Goal: Task Accomplishment & Management: Use online tool/utility

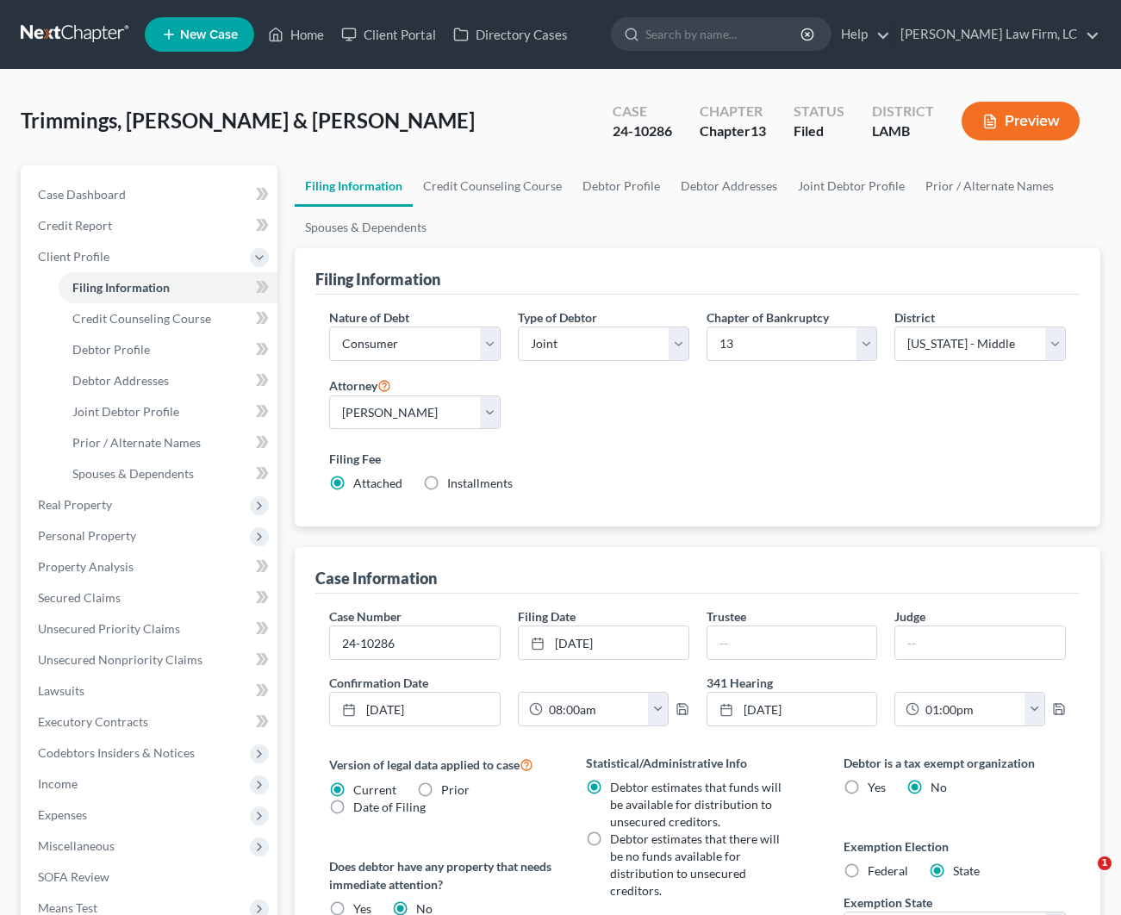
select select "1"
select select "3"
select select "35"
select select "0"
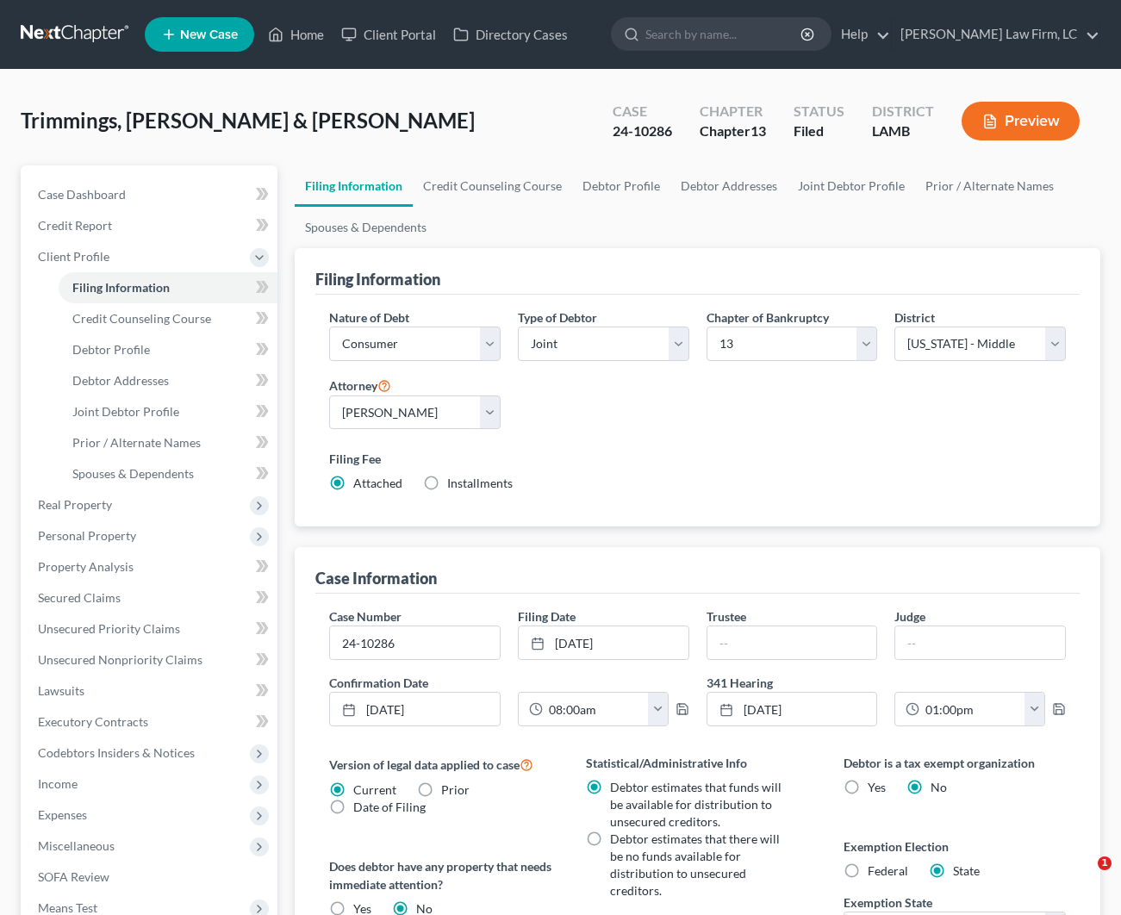
select select "19"
click at [309, 29] on link "Home" at bounding box center [295, 34] width 73 height 31
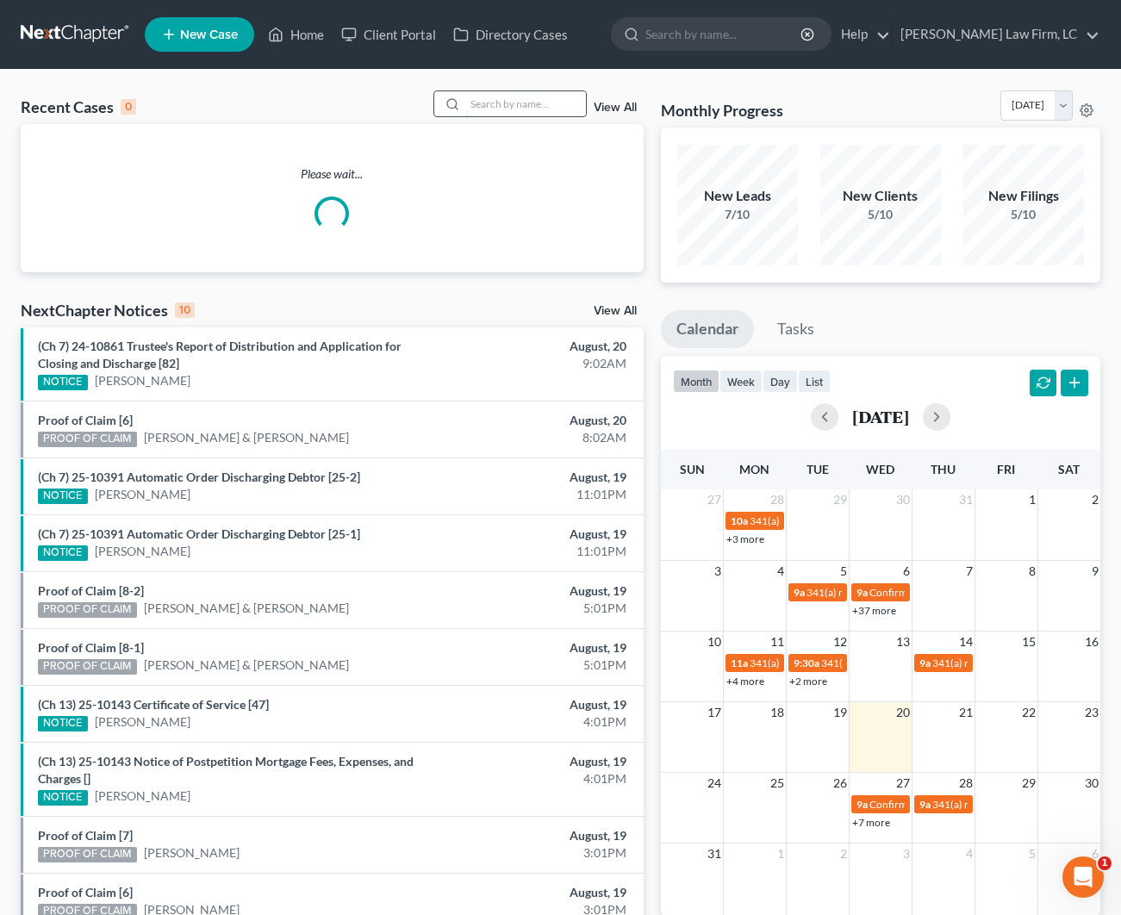
click at [489, 106] on input "search" at bounding box center [525, 103] width 121 height 25
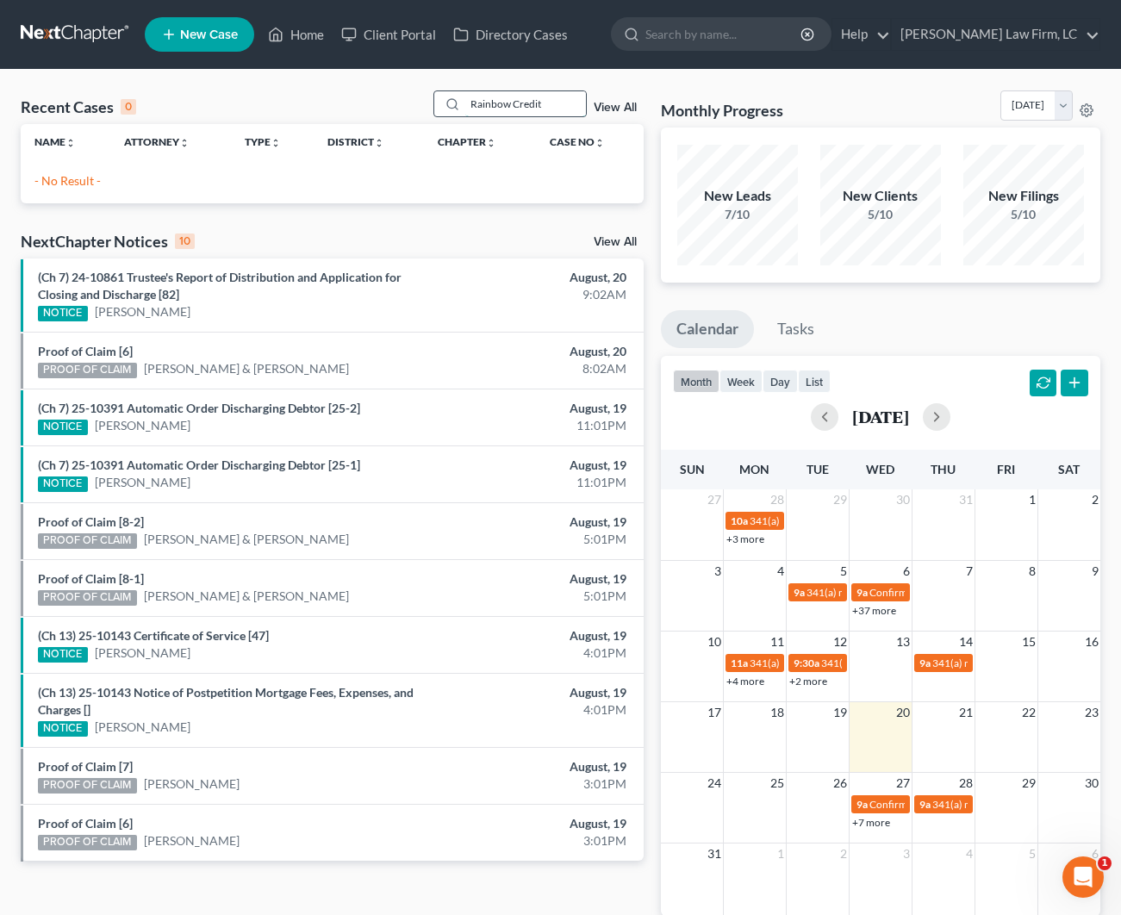
scroll to position [32, 0]
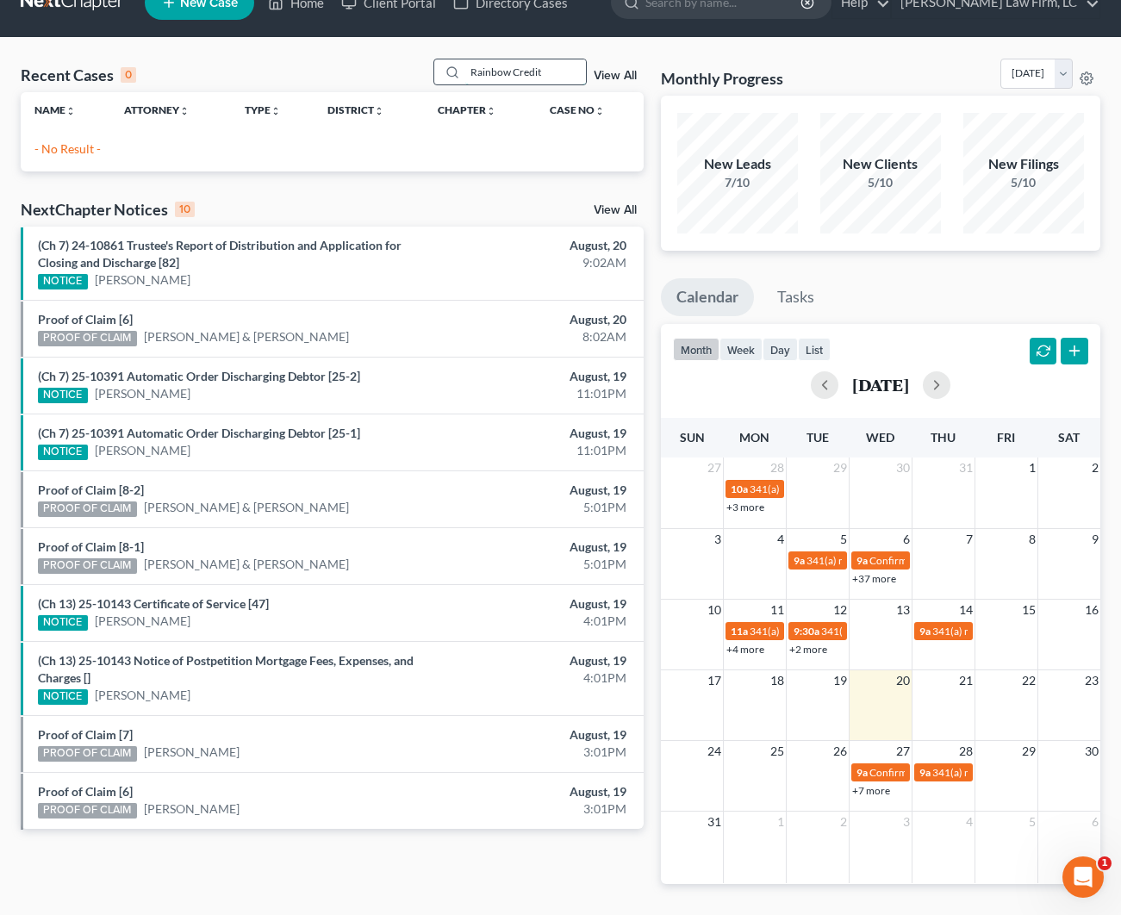
drag, startPoint x: 530, startPoint y: 65, endPoint x: 440, endPoint y: 62, distance: 89.6
click at [441, 62] on div "Rainbow Credit" at bounding box center [509, 72] width 153 height 27
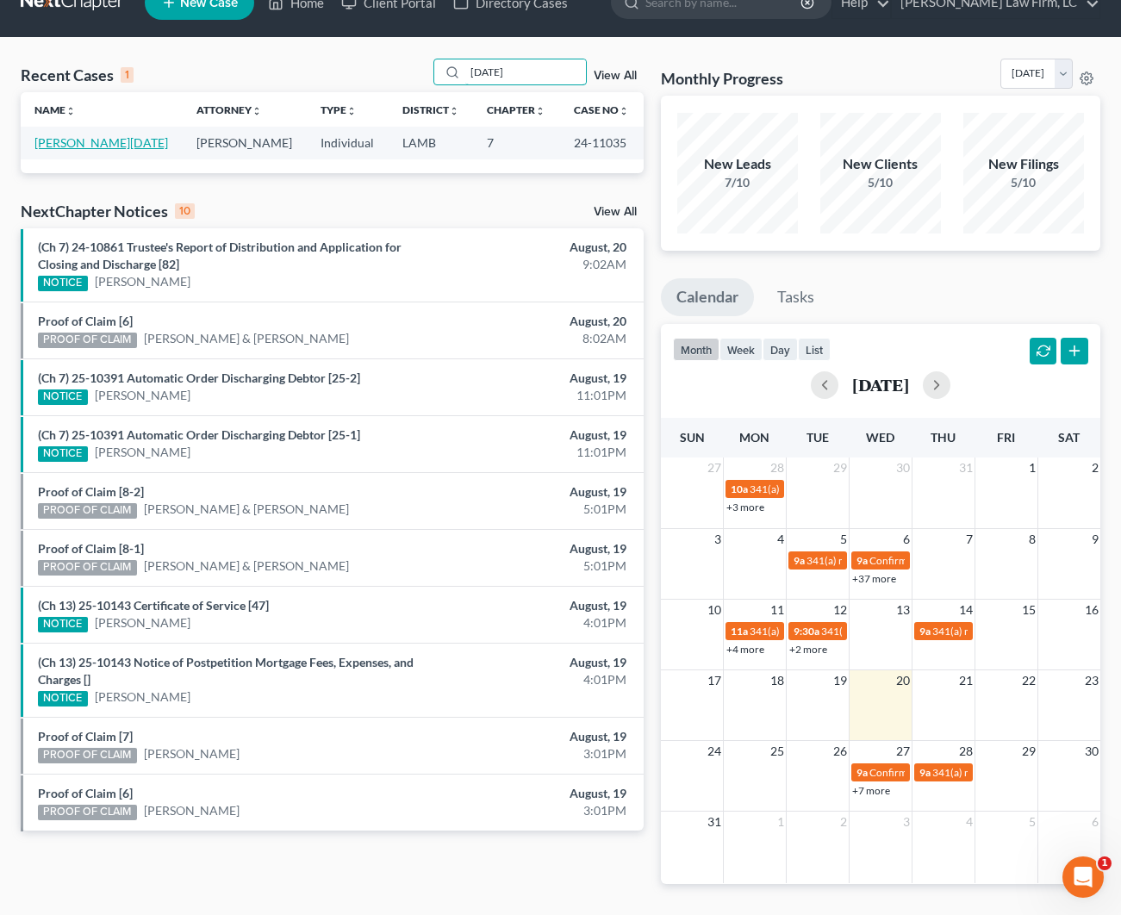
type input "[DATE]"
click at [114, 138] on link "[PERSON_NAME][DATE]" at bounding box center [101, 142] width 134 height 15
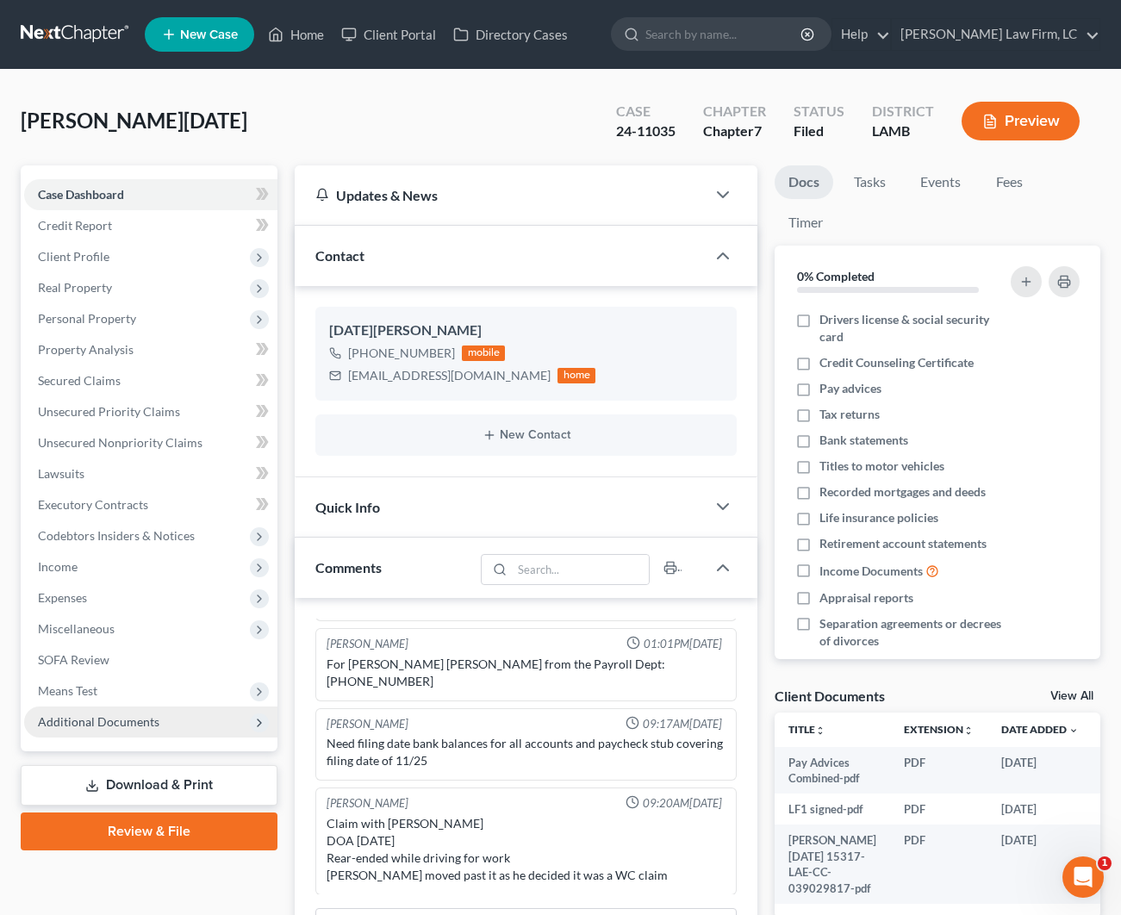
click at [217, 707] on span "Additional Documents" at bounding box center [150, 721] width 253 height 31
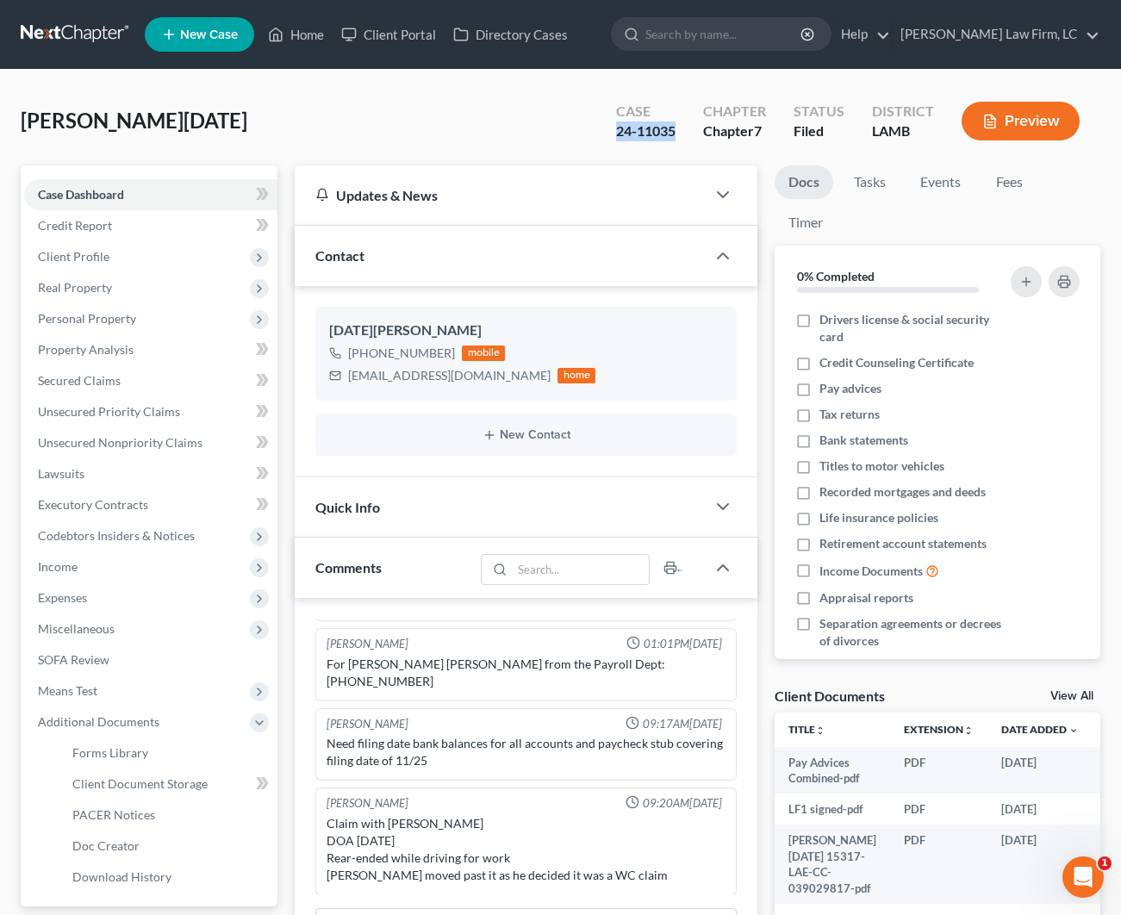
drag, startPoint x: 677, startPoint y: 126, endPoint x: 616, endPoint y: 128, distance: 61.2
click at [616, 128] on div "Case 24-11035" at bounding box center [645, 122] width 87 height 51
copy div "24-11035"
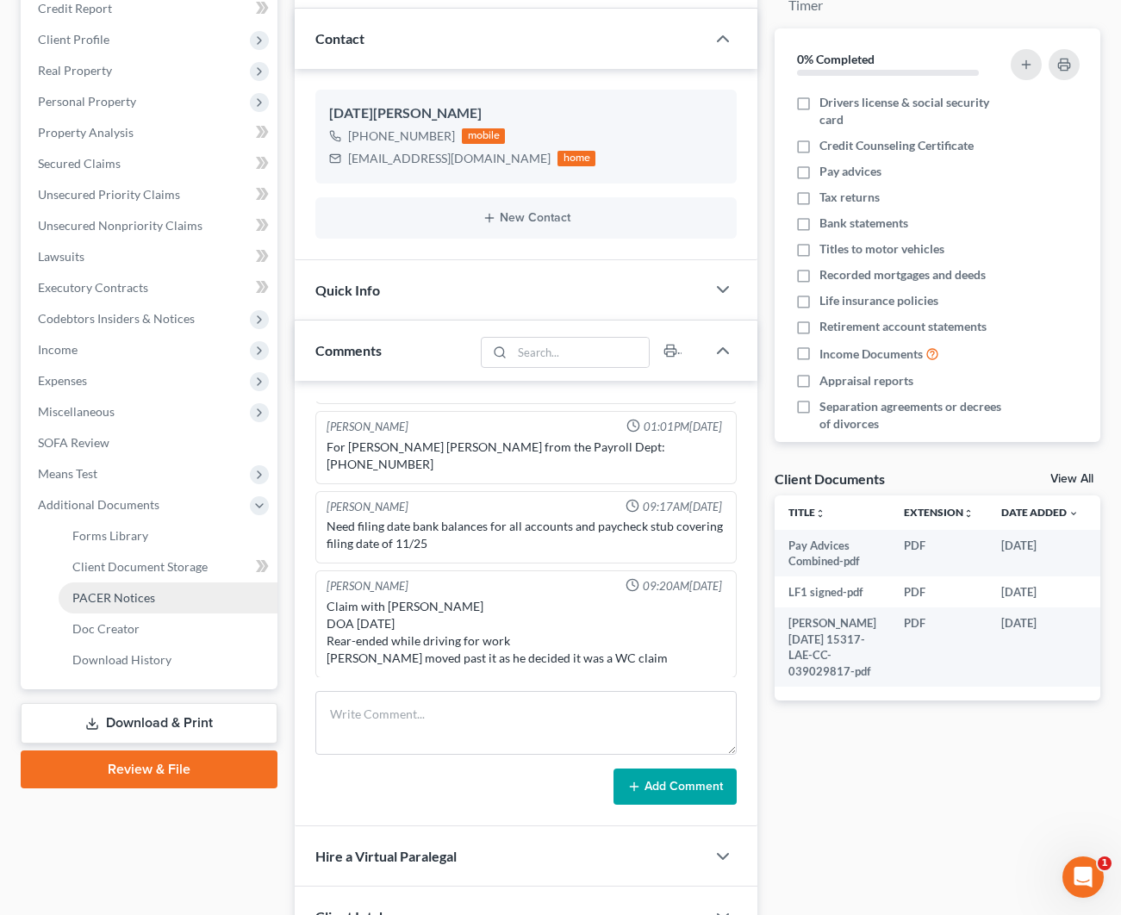
scroll to position [215, 1]
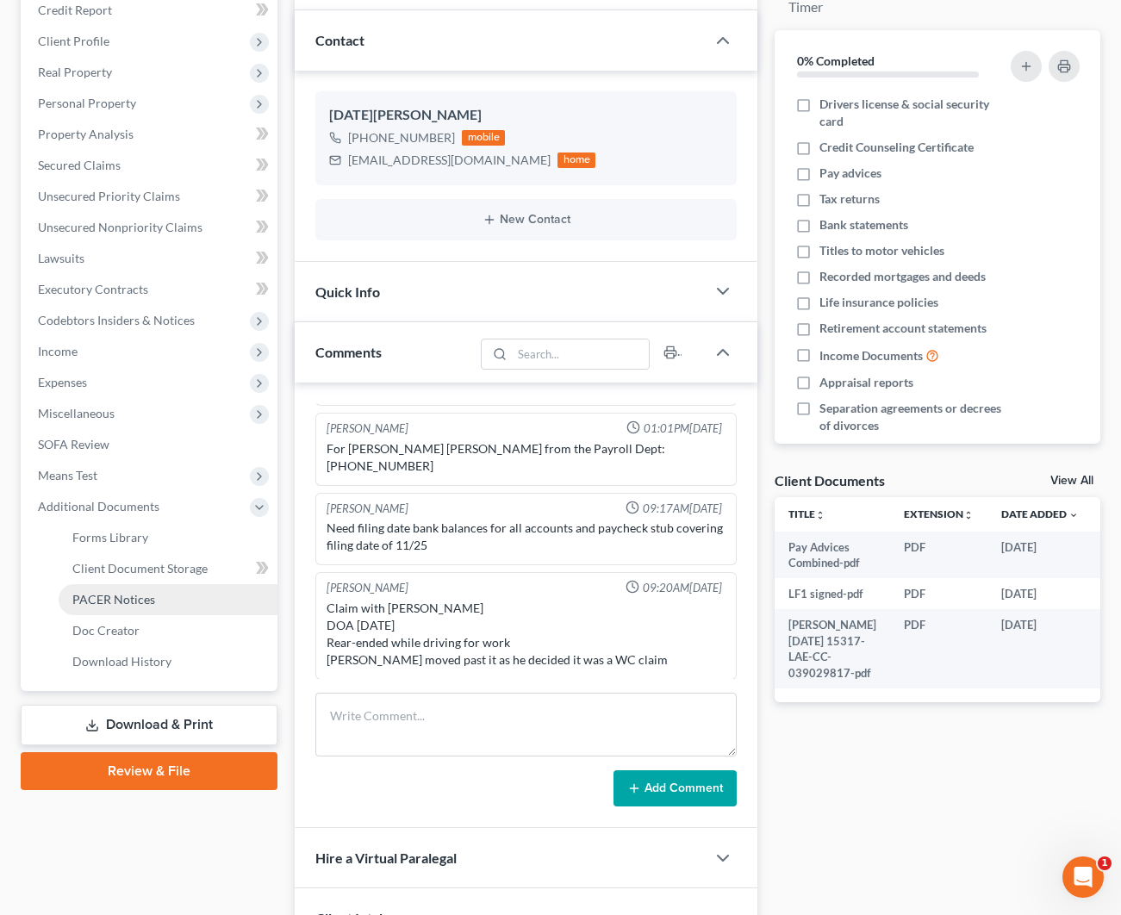
click at [165, 594] on link "PACER Notices" at bounding box center [168, 599] width 219 height 31
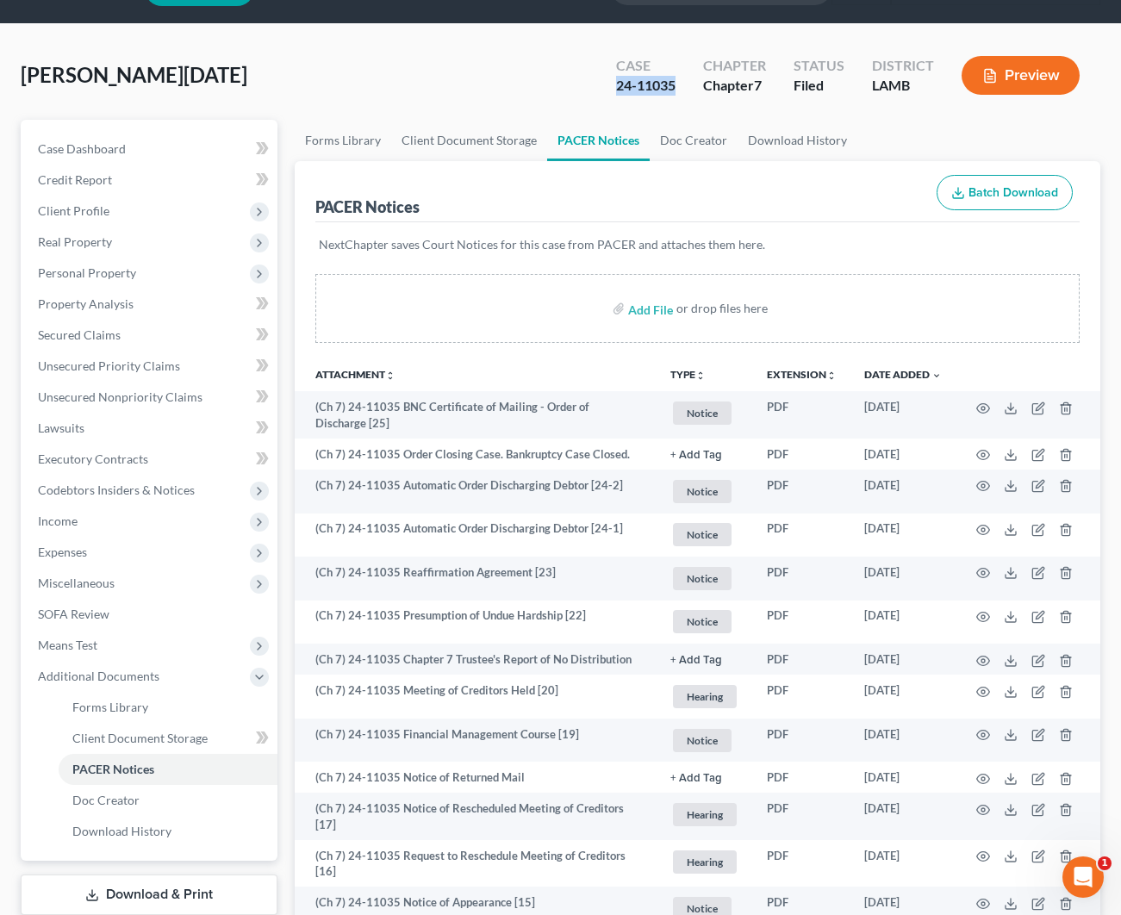
scroll to position [49, 1]
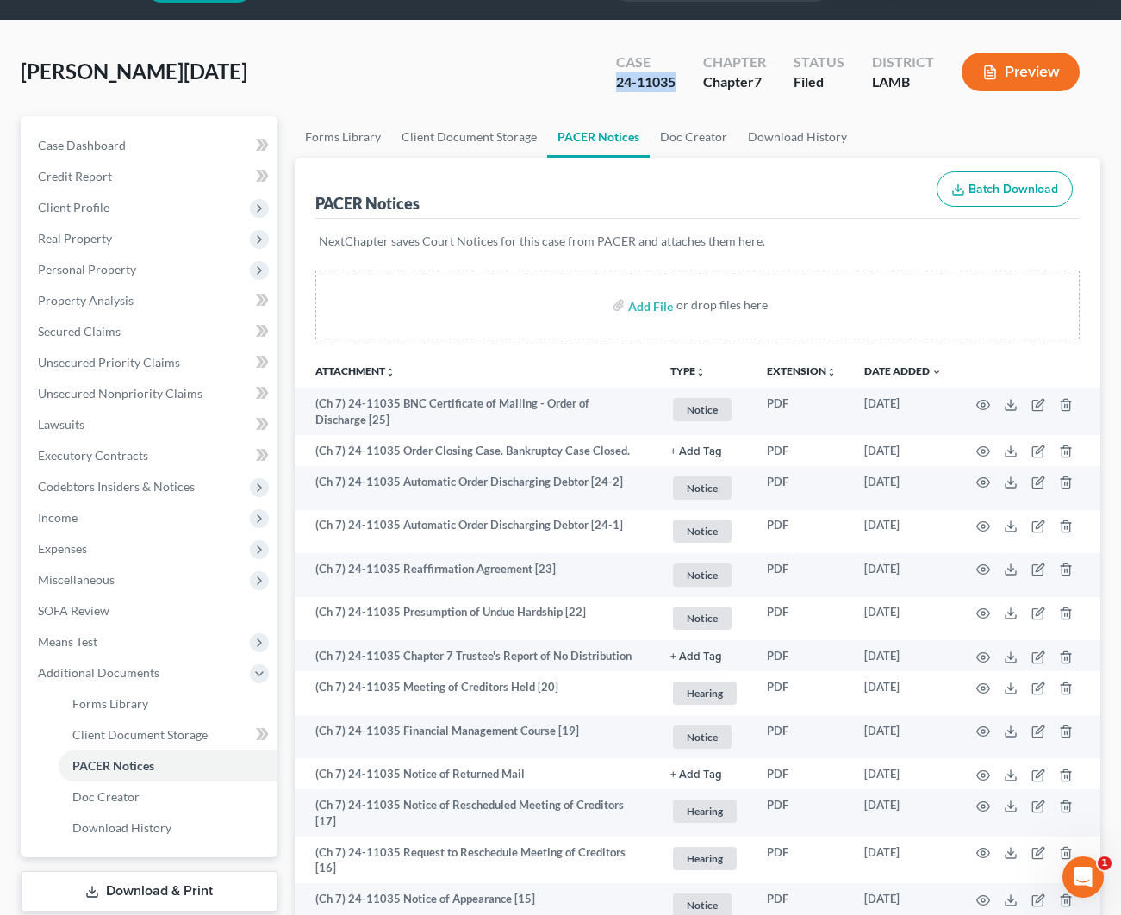
click at [1012, 76] on button "Preview" at bounding box center [1020, 72] width 118 height 39
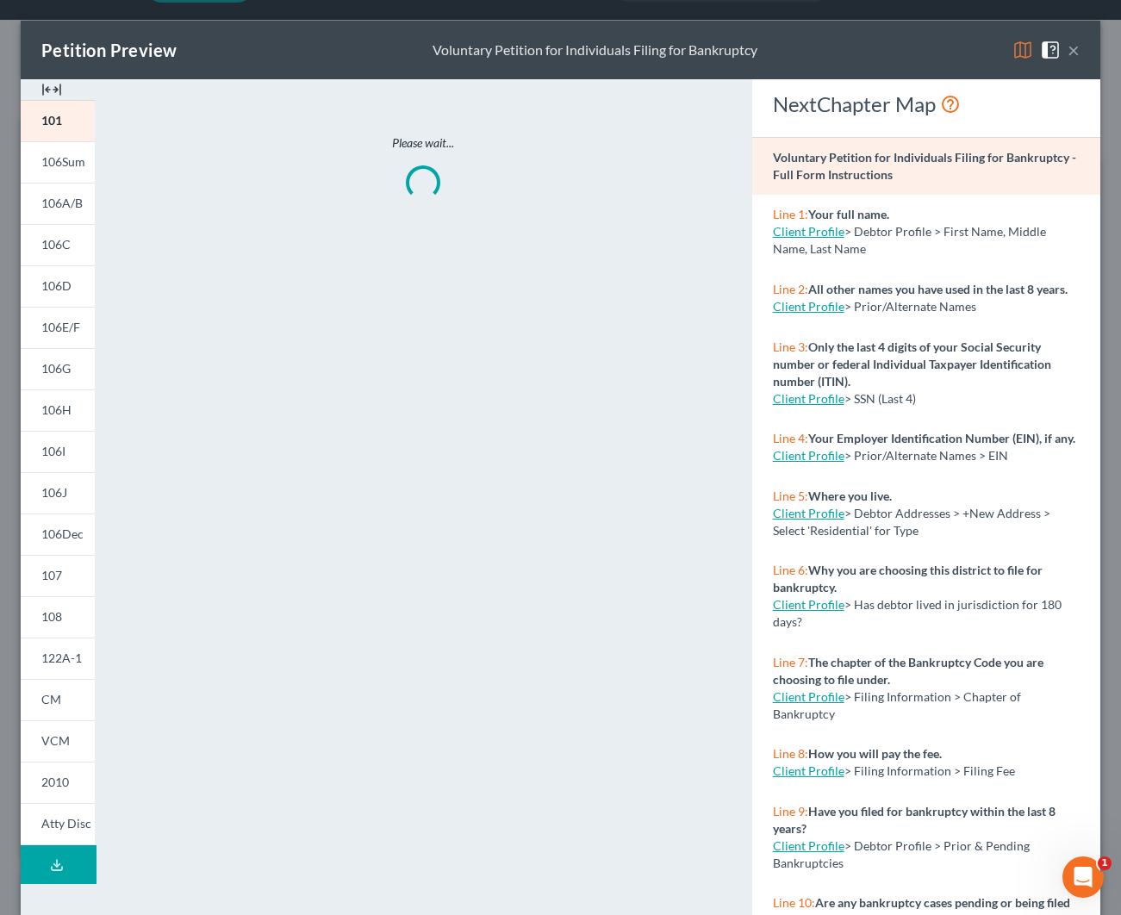
click at [61, 86] on img at bounding box center [51, 89] width 21 height 21
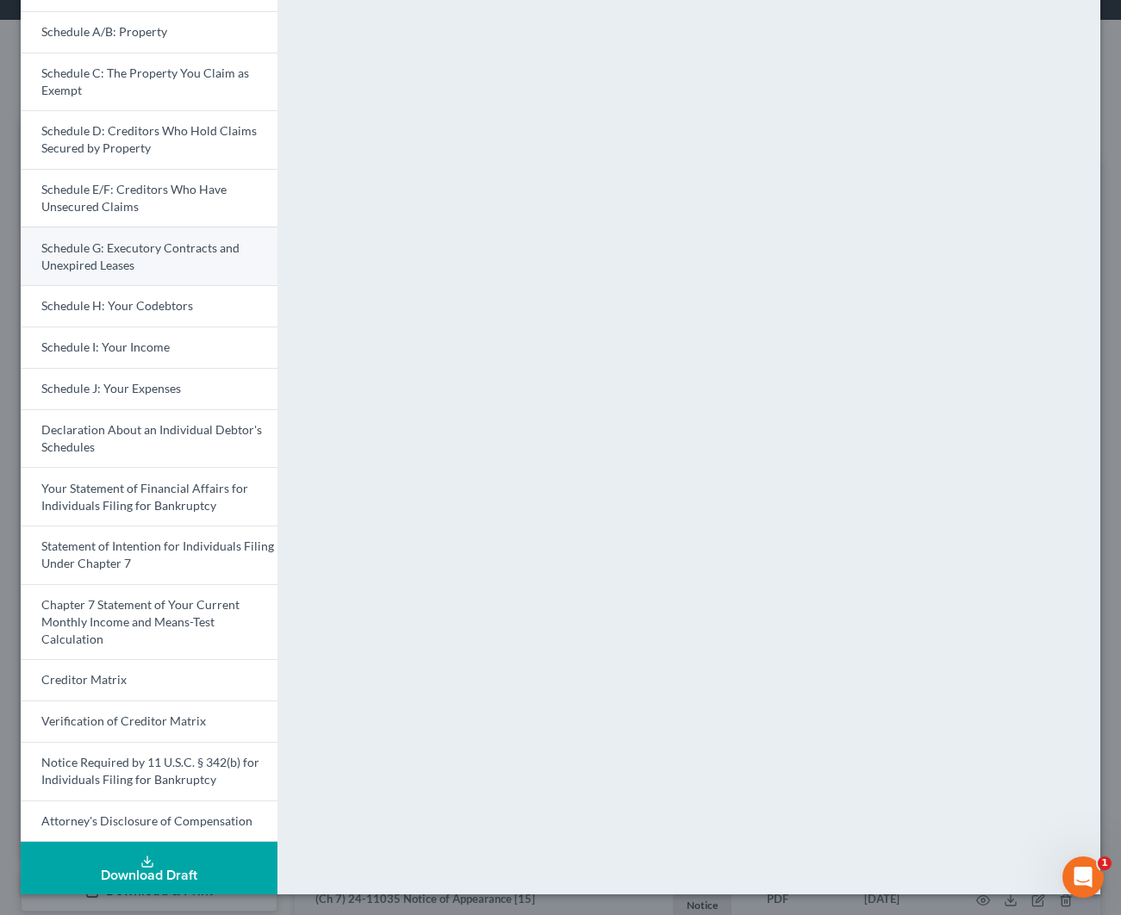
scroll to position [189, 0]
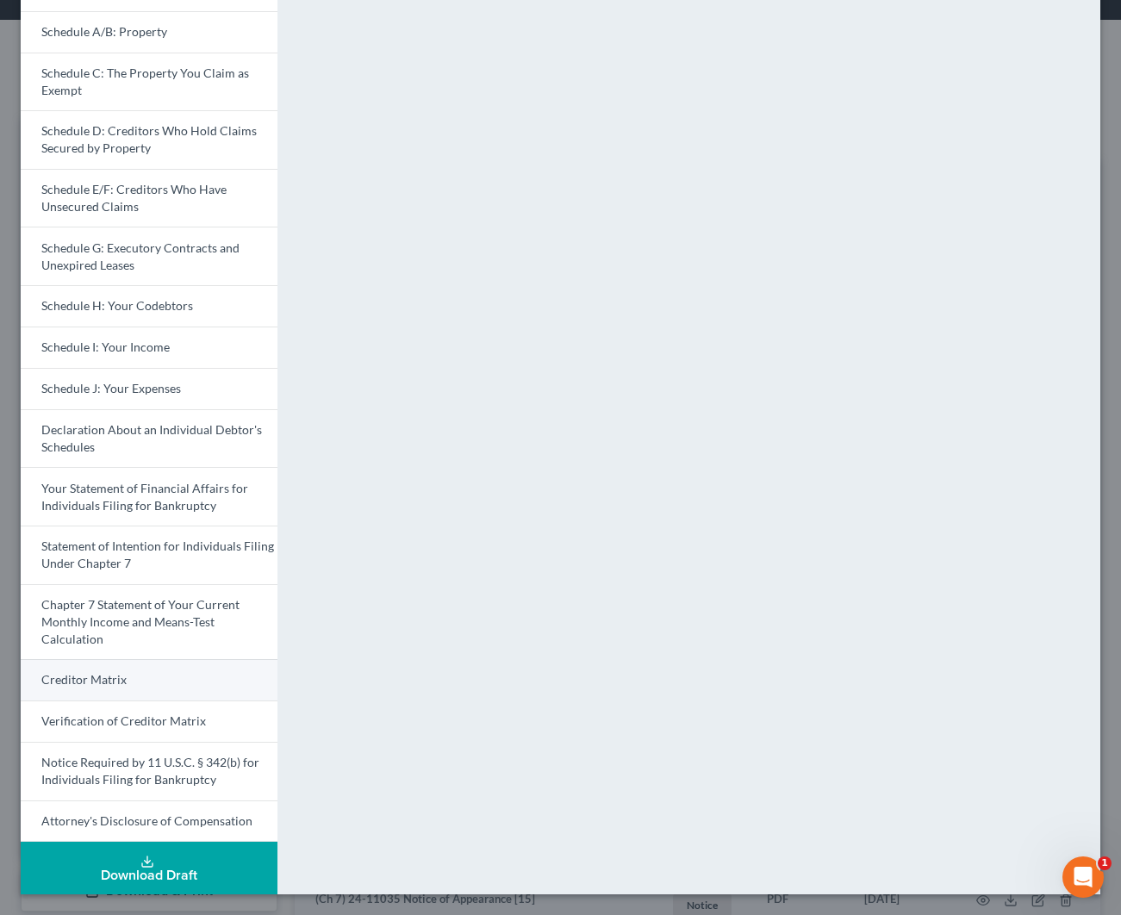
click at [130, 674] on link "Creditor Matrix" at bounding box center [149, 679] width 257 height 41
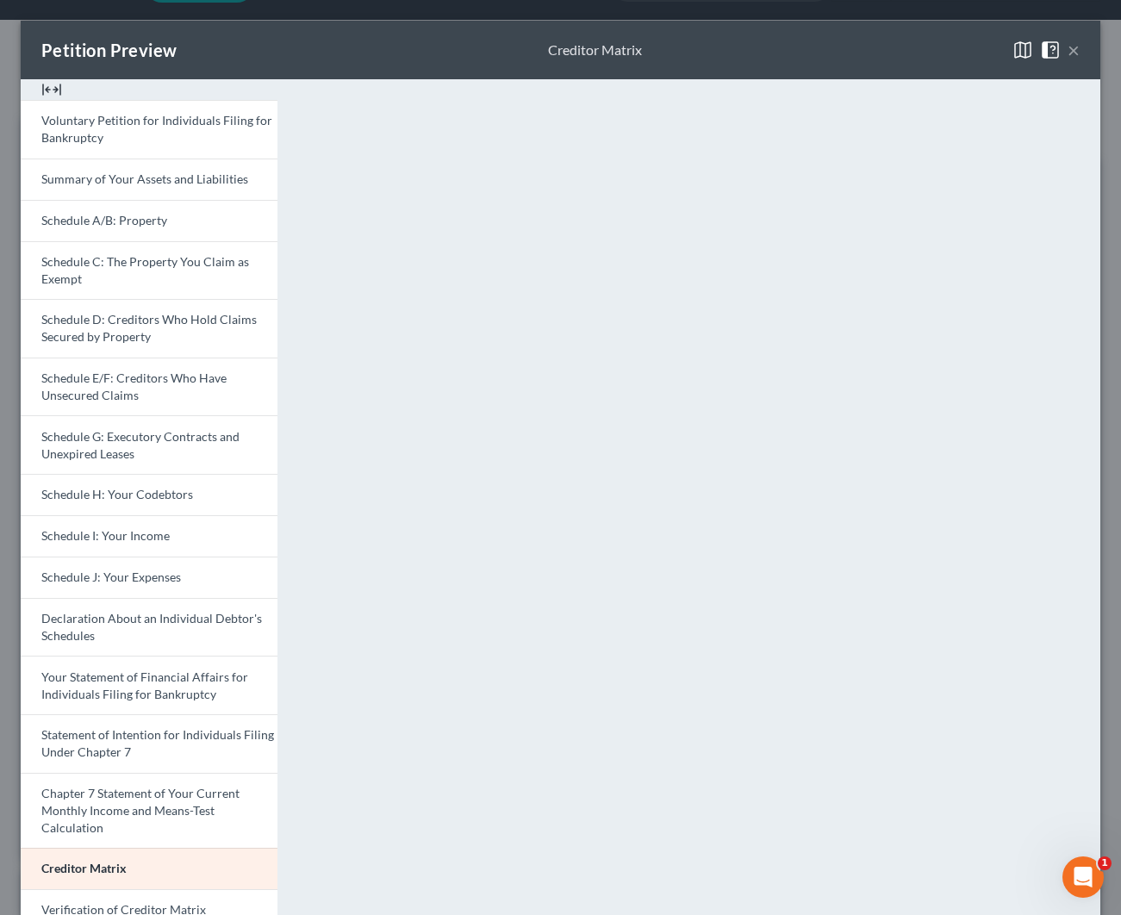
scroll to position [0, 0]
click at [1074, 51] on button "×" at bounding box center [1073, 50] width 12 height 21
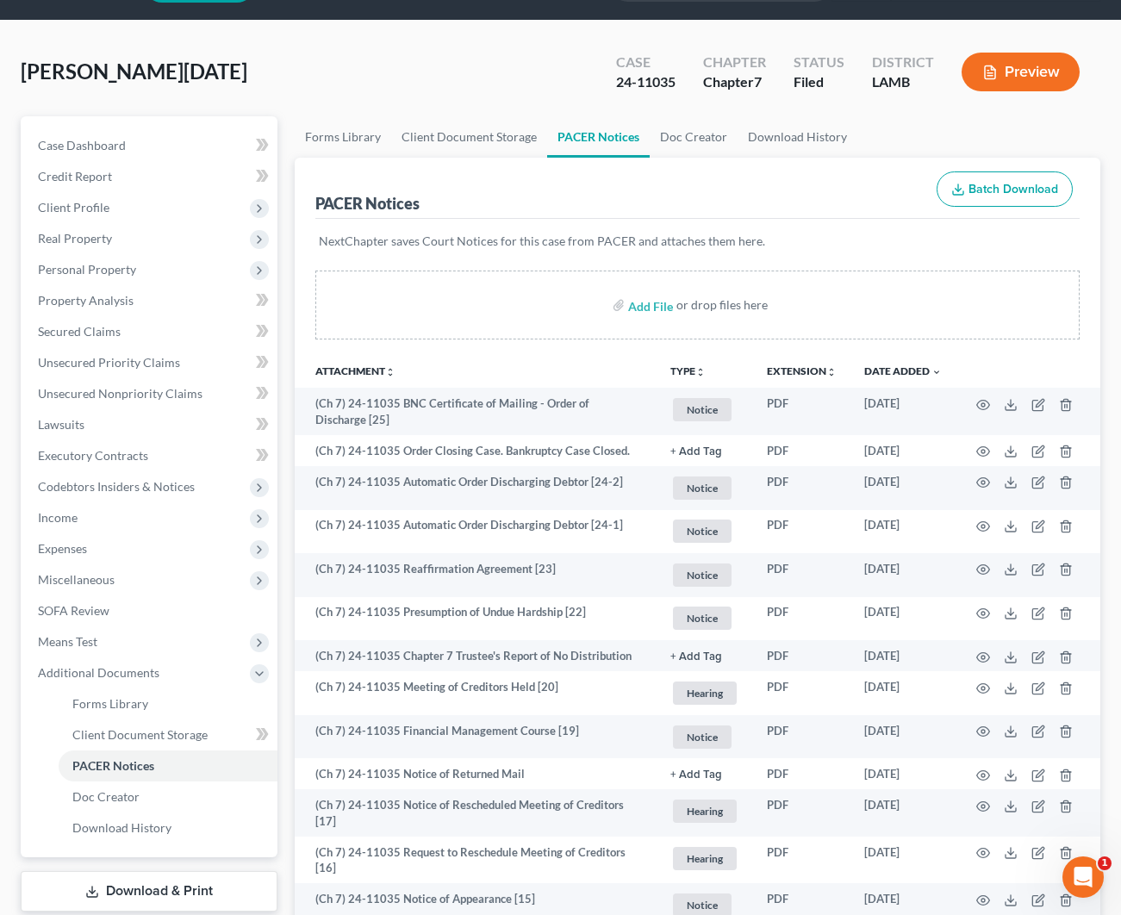
click at [312, 72] on div "[PERSON_NAME][DATE] Upgraded Case 24-11035 Chapter Chapter 7 Status Filed Distr…" at bounding box center [560, 78] width 1079 height 75
click at [121, 141] on span "Case Dashboard" at bounding box center [82, 145] width 88 height 15
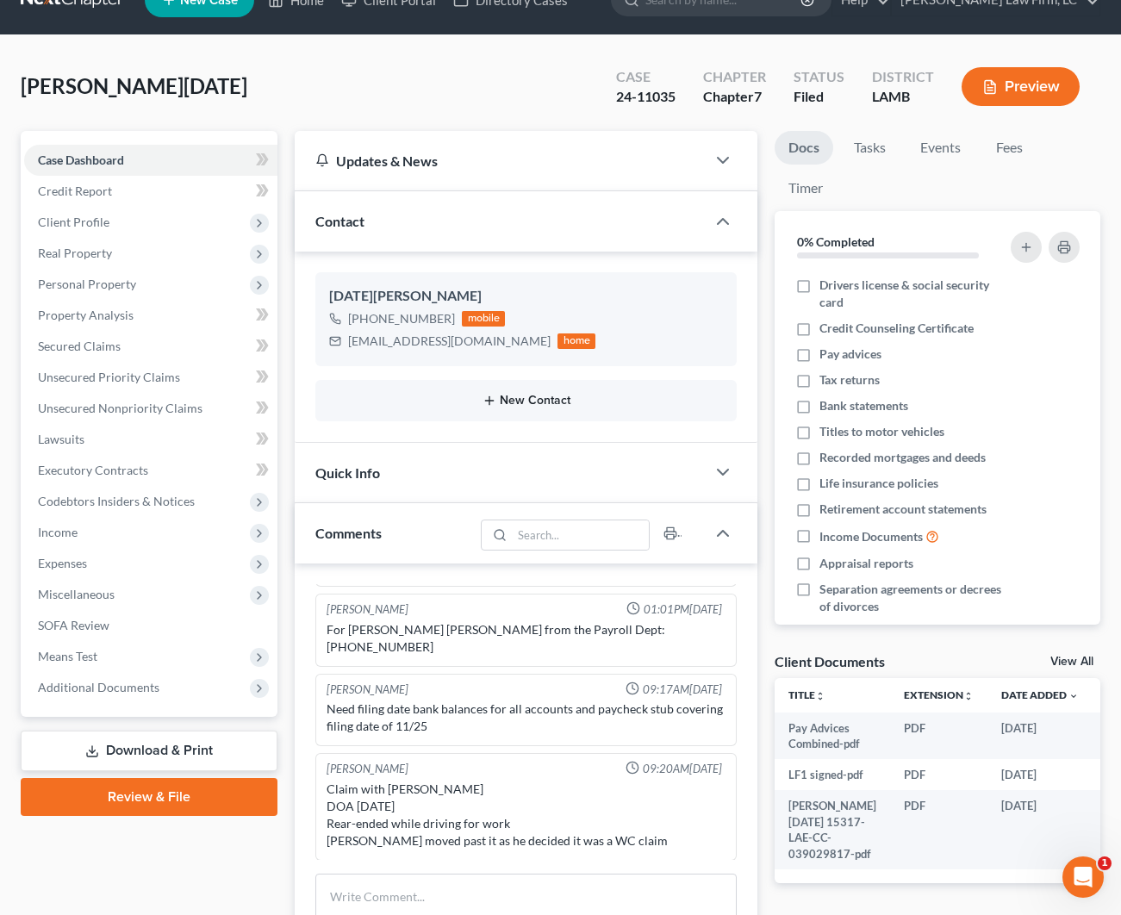
scroll to position [34, 0]
click at [137, 689] on span "Additional Documents" at bounding box center [98, 687] width 121 height 15
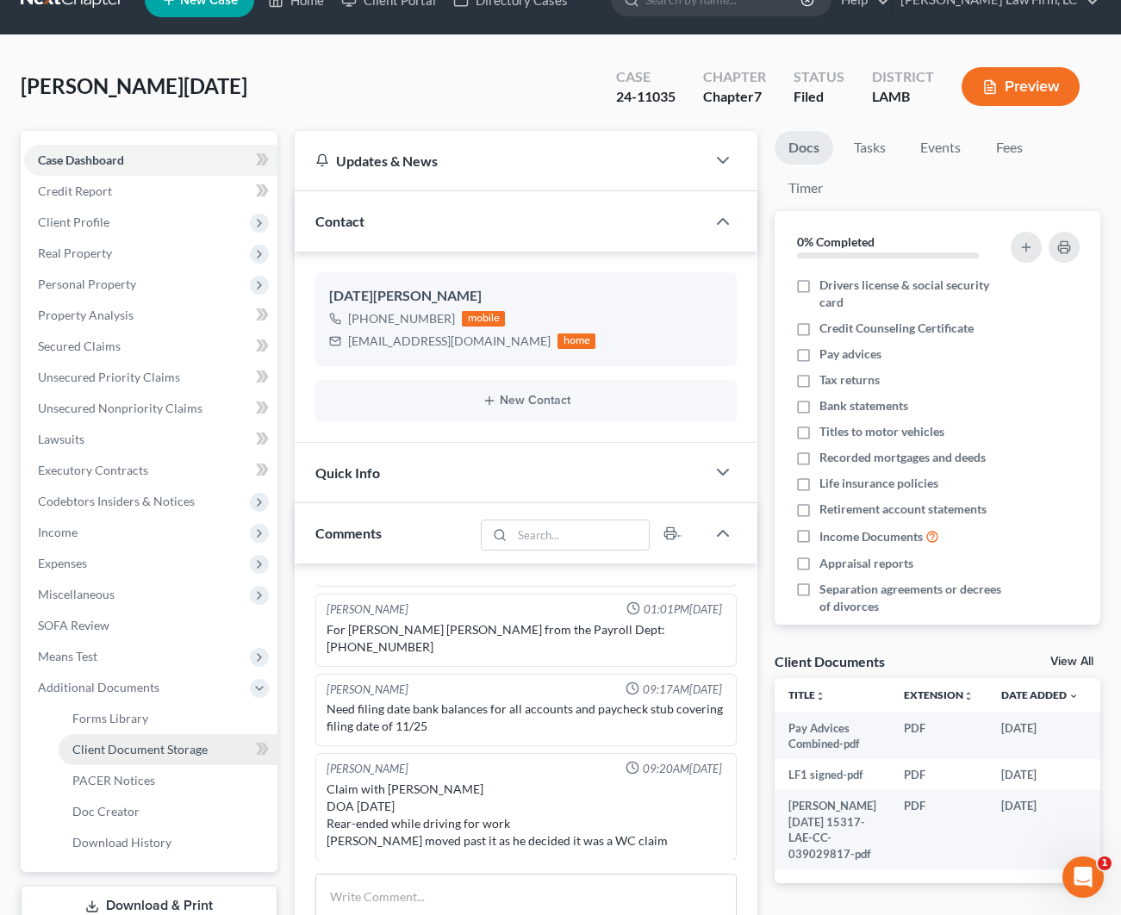
scroll to position [26, 0]
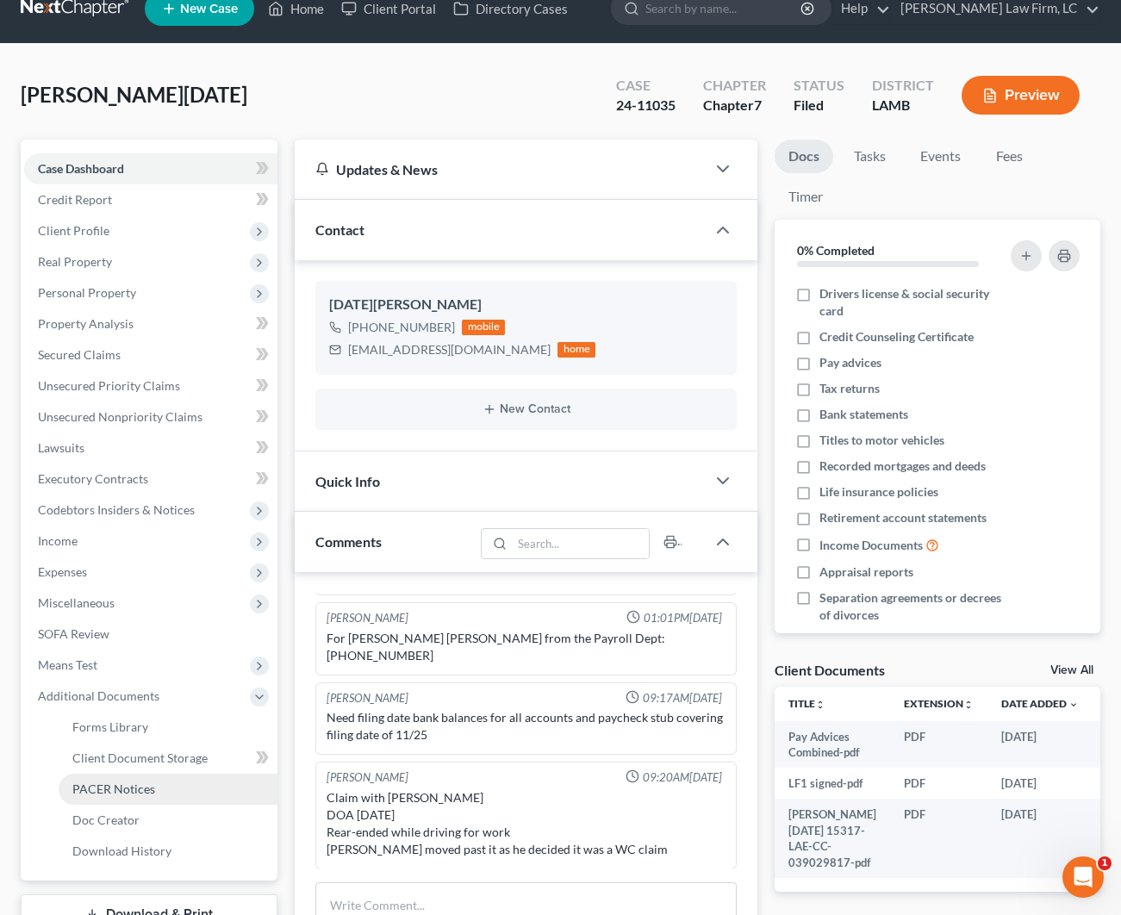
click at [140, 786] on span "PACER Notices" at bounding box center [113, 788] width 83 height 15
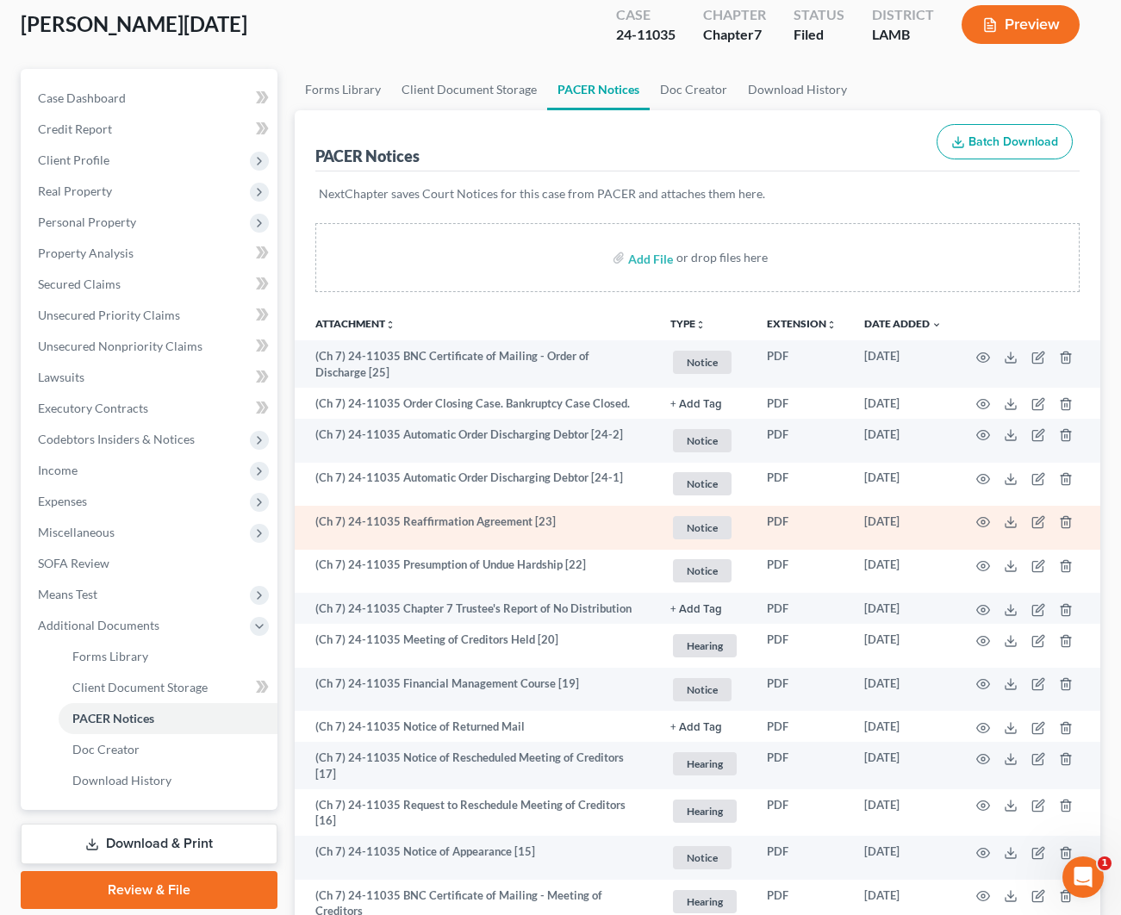
scroll to position [95, 1]
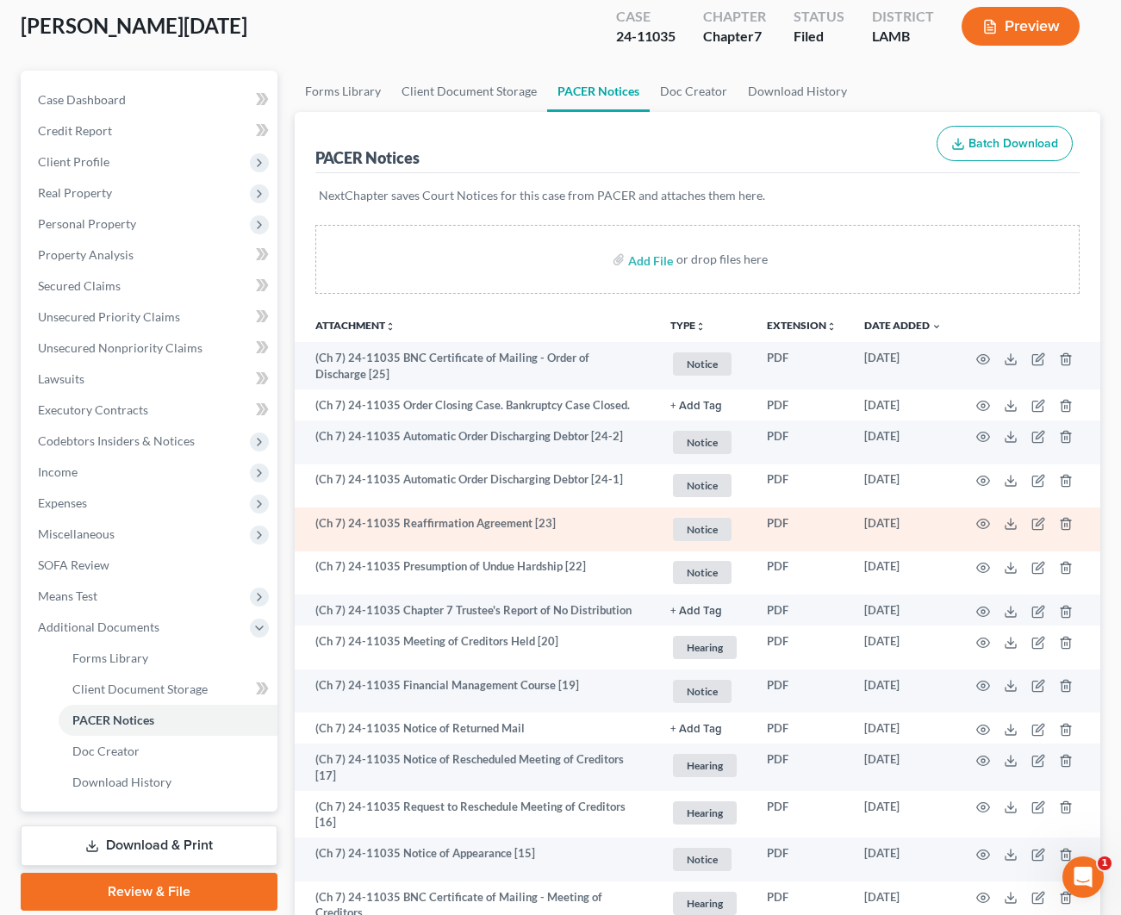
click at [970, 521] on td at bounding box center [1027, 529] width 145 height 44
click at [982, 520] on icon "button" at bounding box center [983, 524] width 14 height 14
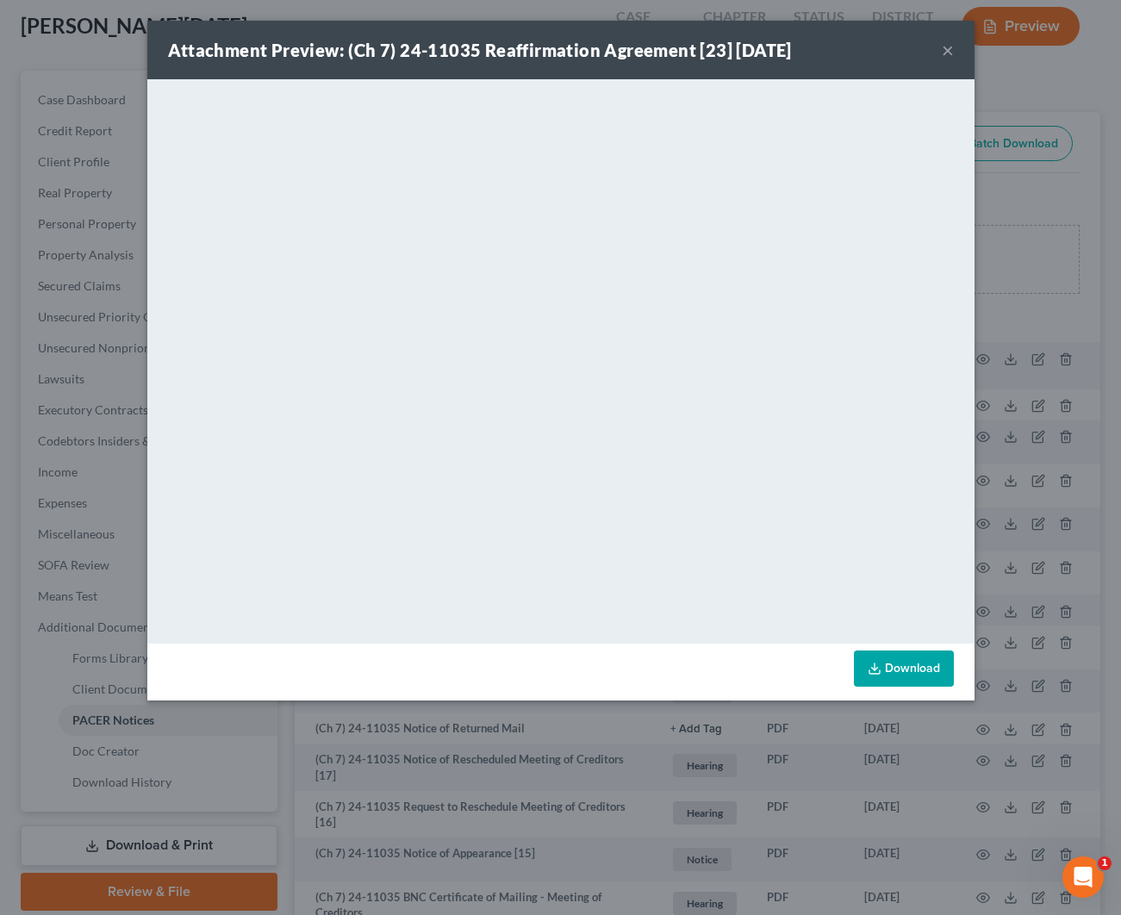
scroll to position [93, 1]
drag, startPoint x: 938, startPoint y: 47, endPoint x: 946, endPoint y: 51, distance: 8.9
click at [938, 47] on div "Attachment Preview: (Ch 7) 24-11035 Reaffirmation Agreement [23] [DATE] ×" at bounding box center [560, 50] width 827 height 59
click at [947, 52] on button "×" at bounding box center [948, 50] width 12 height 21
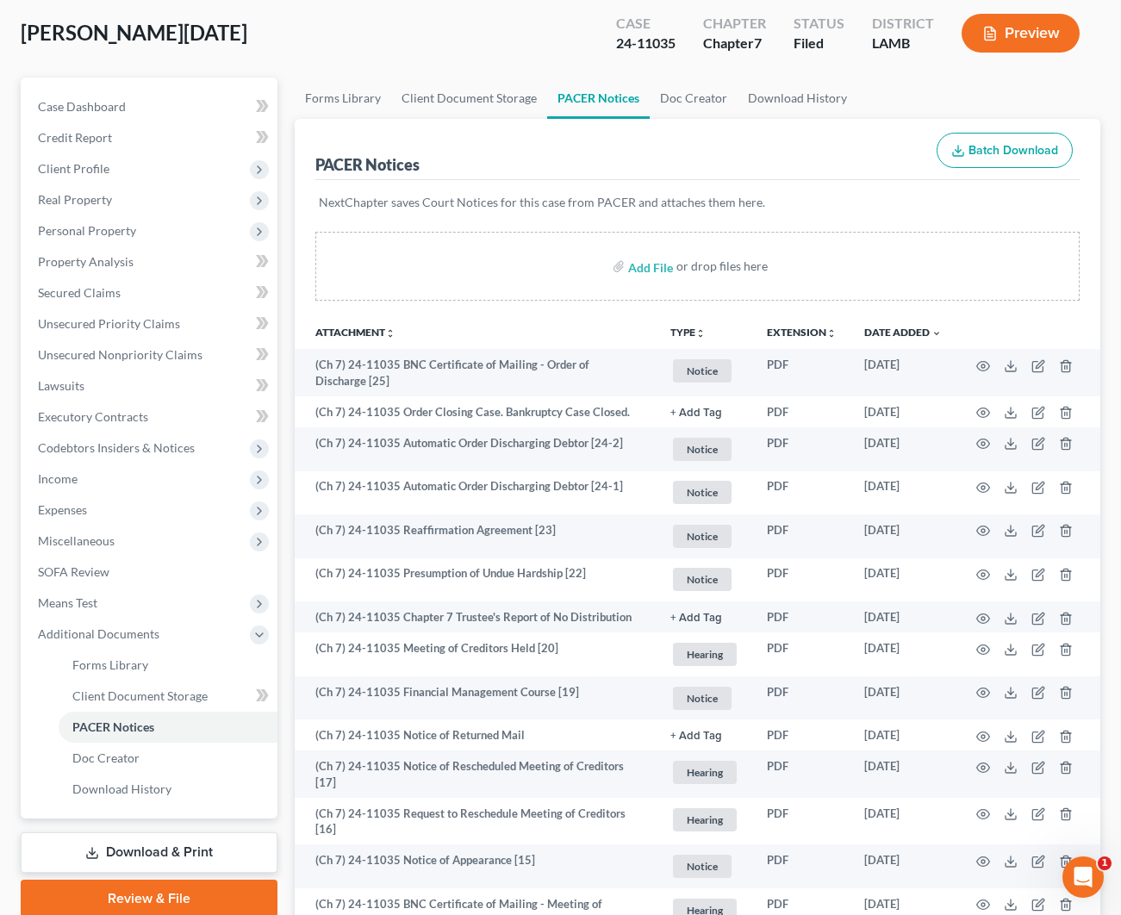
scroll to position [88, 2]
